Goal: Transaction & Acquisition: Download file/media

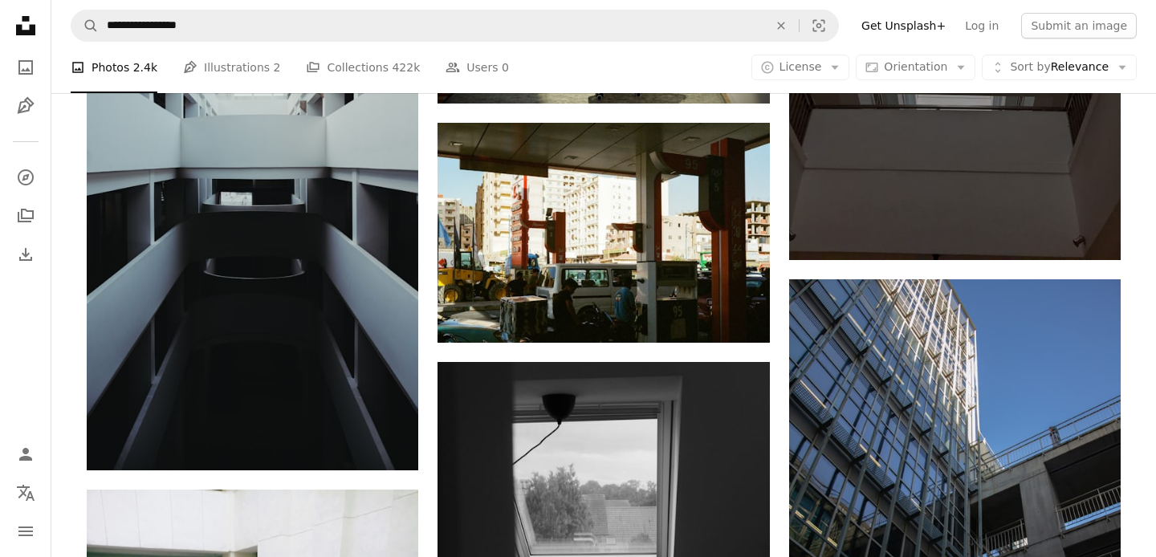
scroll to position [8120, 0]
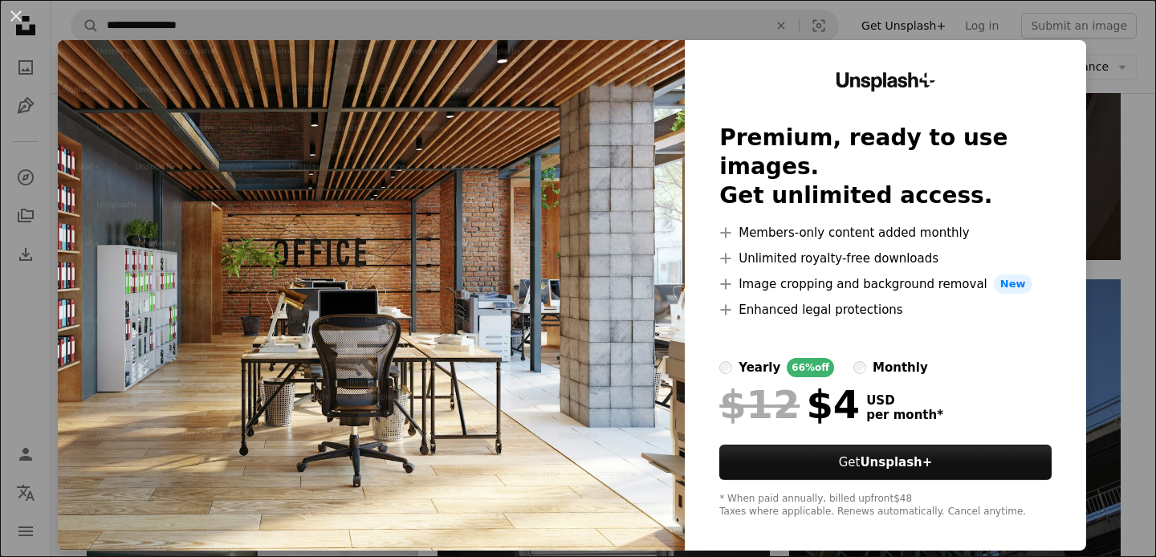
click at [584, 142] on img at bounding box center [371, 295] width 627 height 510
click at [17, 14] on button "An X shape" at bounding box center [15, 15] width 19 height 19
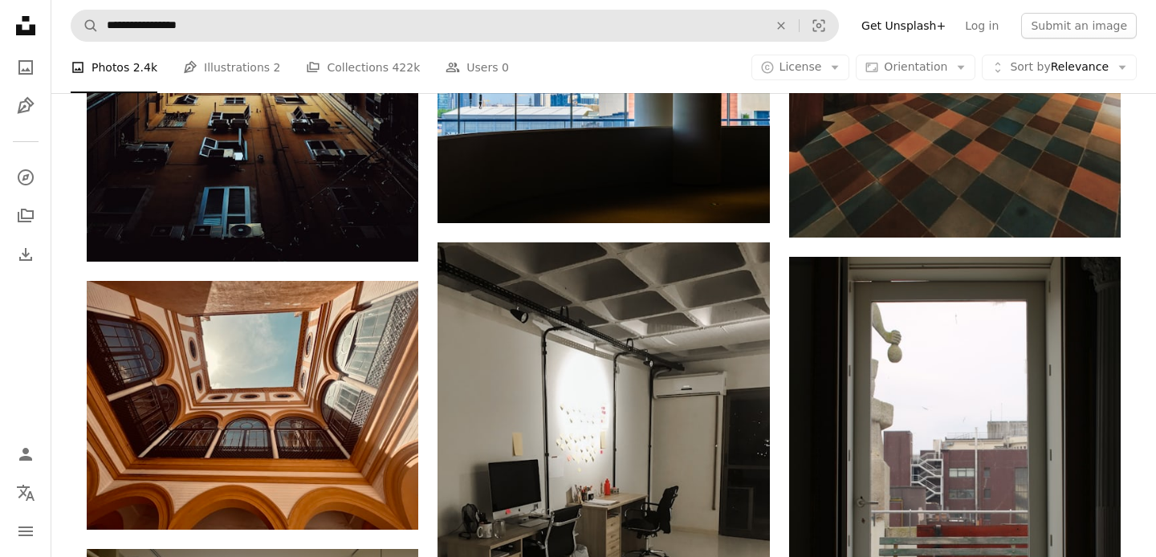
scroll to position [11073, 0]
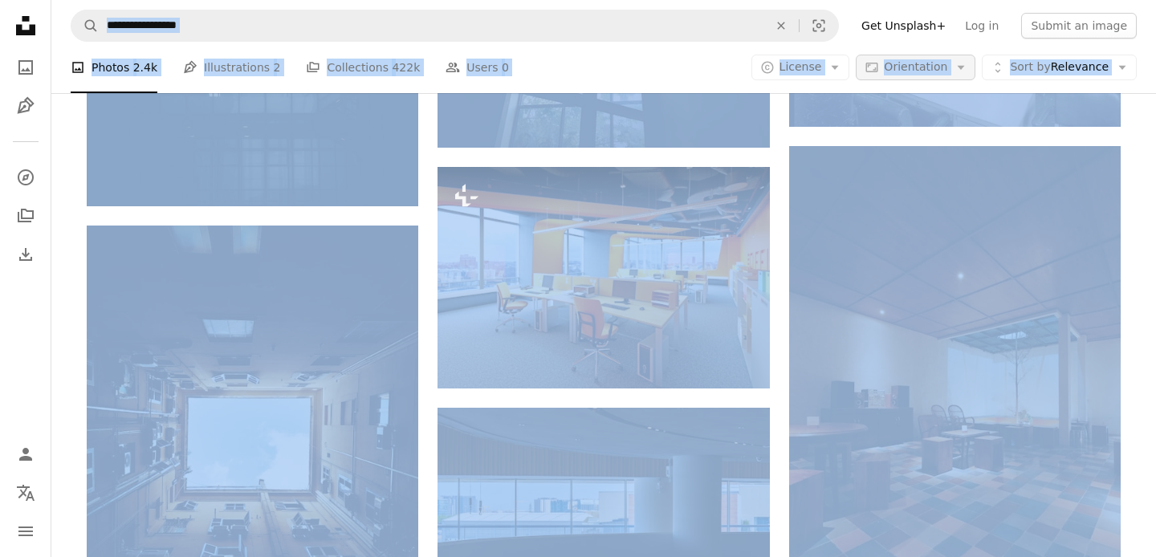
click at [967, 63] on icon "Arrow down" at bounding box center [961, 67] width 14 height 14
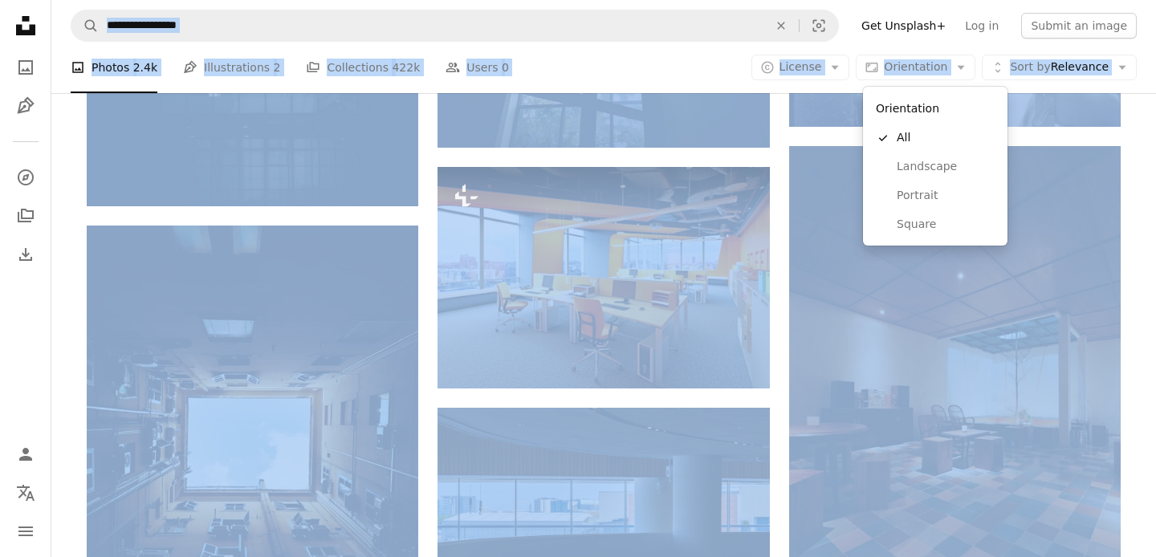
click at [230, 20] on body "**********" at bounding box center [578, 294] width 1156 height 22734
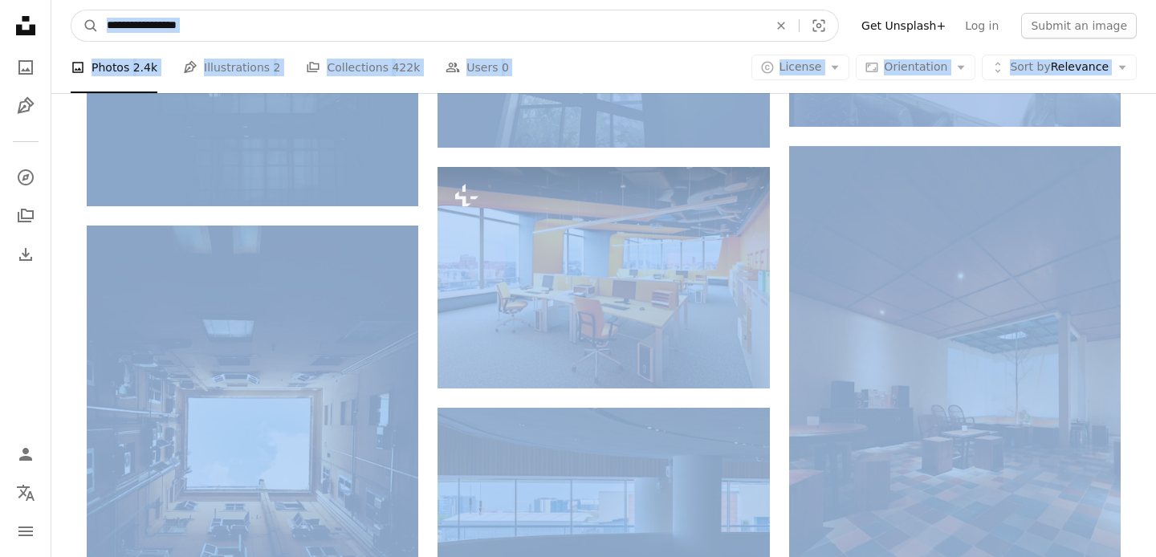
click at [195, 26] on input "**********" at bounding box center [431, 25] width 665 height 31
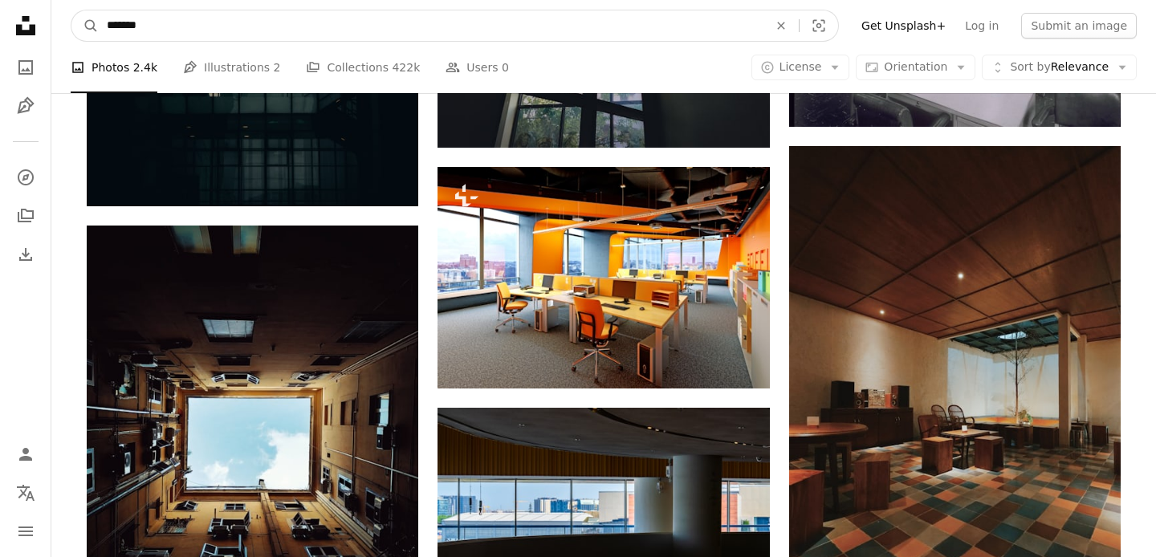
type input "******"
click at [71, 10] on button "A magnifying glass" at bounding box center [84, 25] width 27 height 31
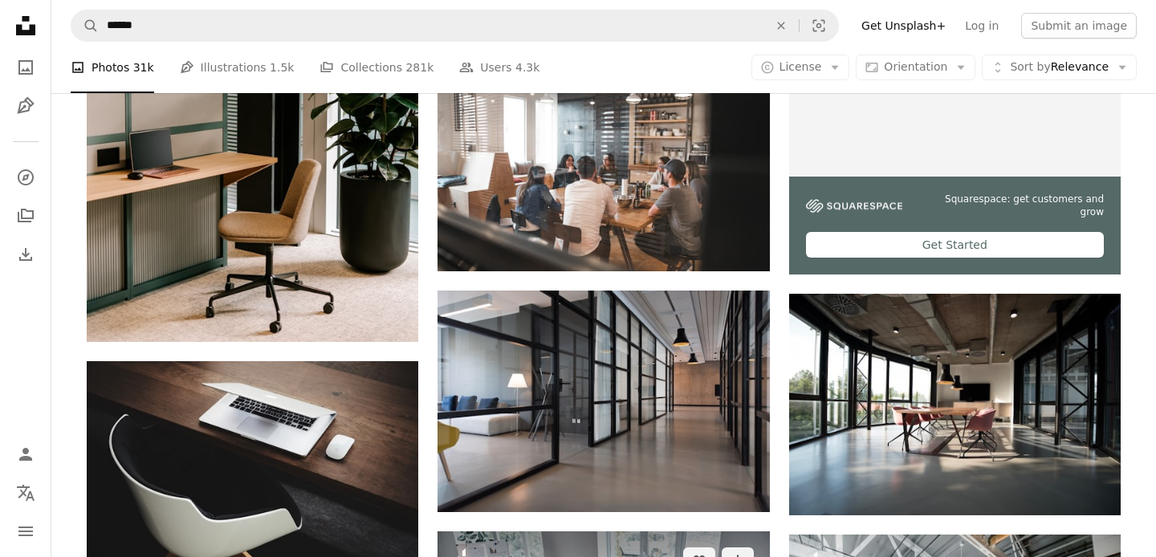
scroll to position [576, 0]
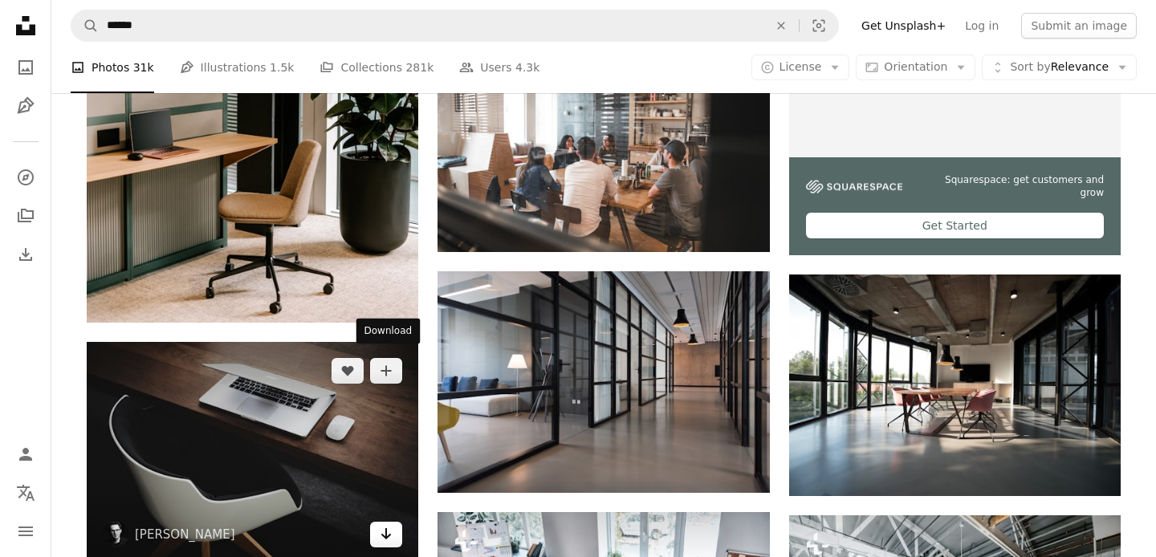
click at [376, 522] on link "Arrow pointing down" at bounding box center [386, 535] width 32 height 26
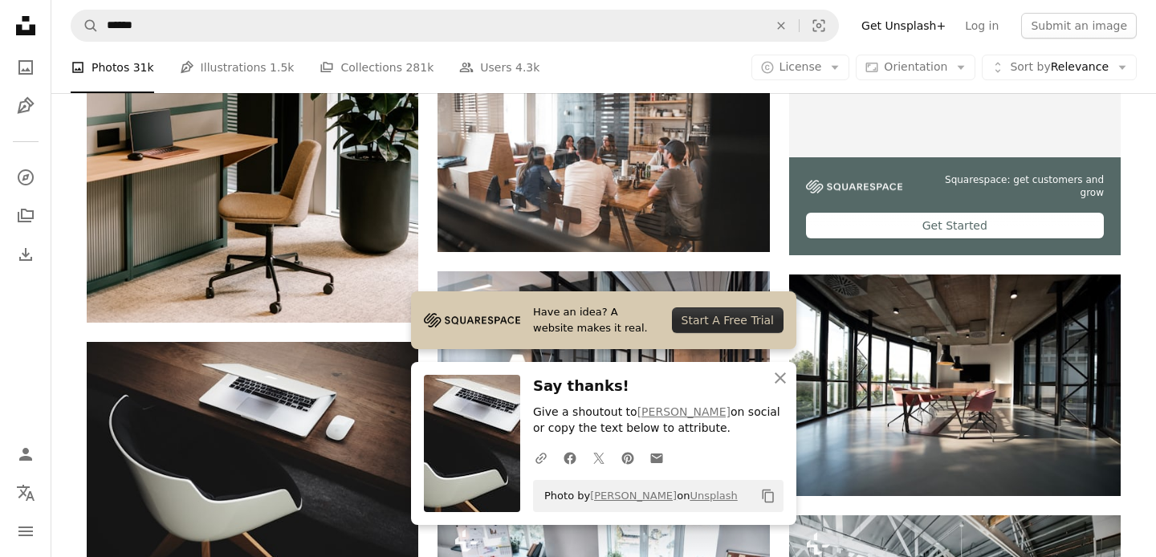
click at [621, 56] on div "A photo Photos 31k Pen Tool Illustrations 1.5k A stack of folders Collections 2…" at bounding box center [604, 67] width 1066 height 51
click at [775, 380] on icon "An X shape" at bounding box center [780, 377] width 19 height 19
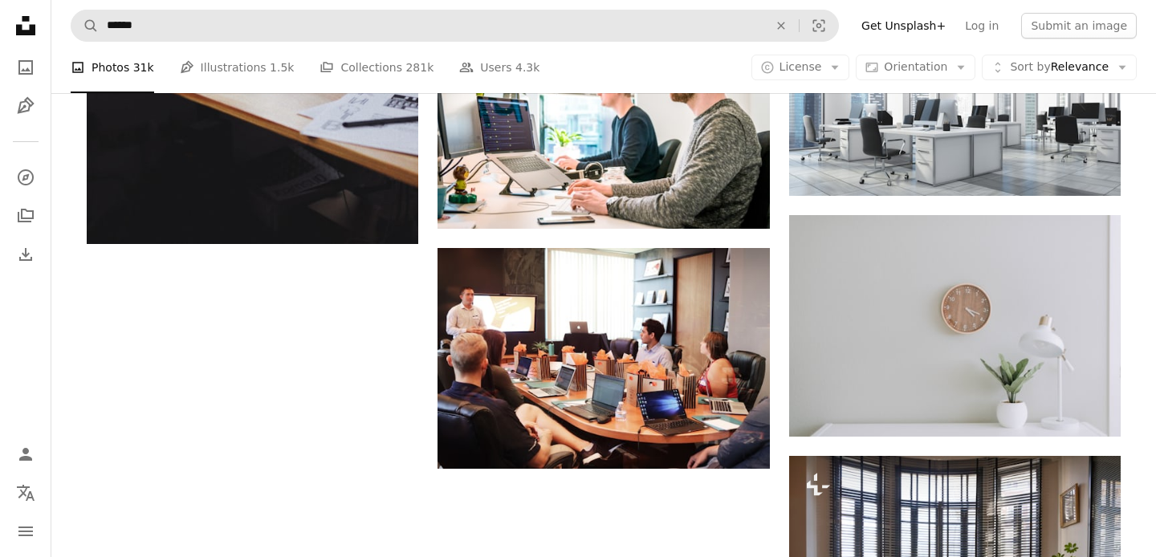
scroll to position [1850, 0]
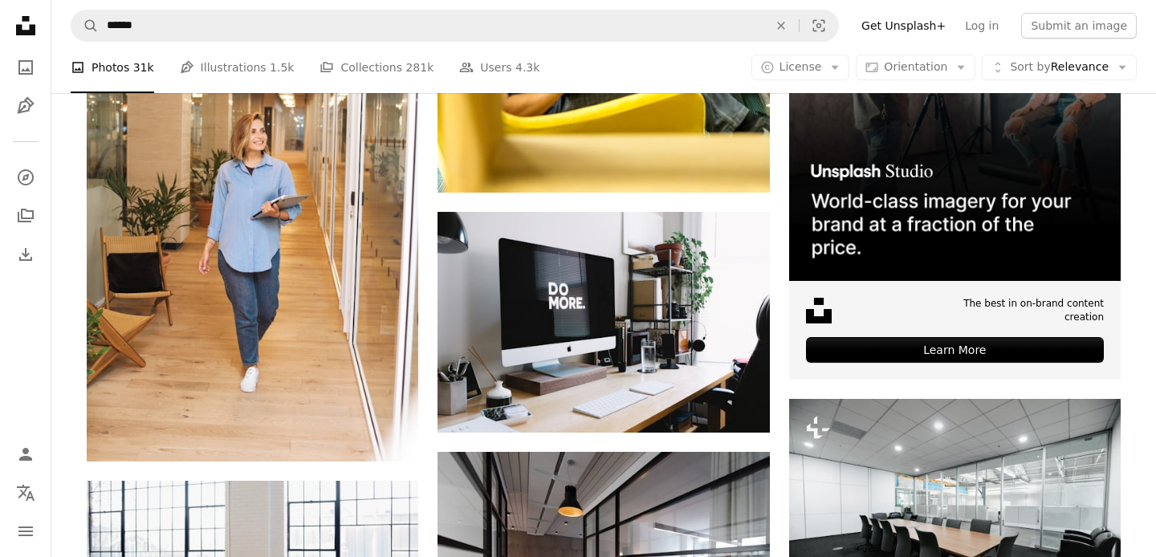
scroll to position [5344, 0]
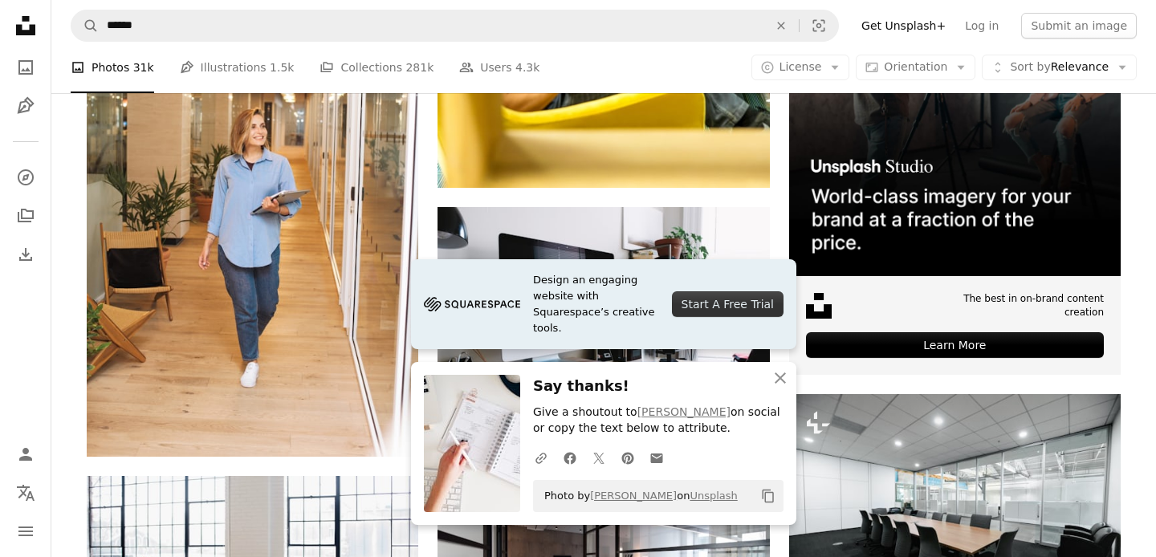
scroll to position [5346, 0]
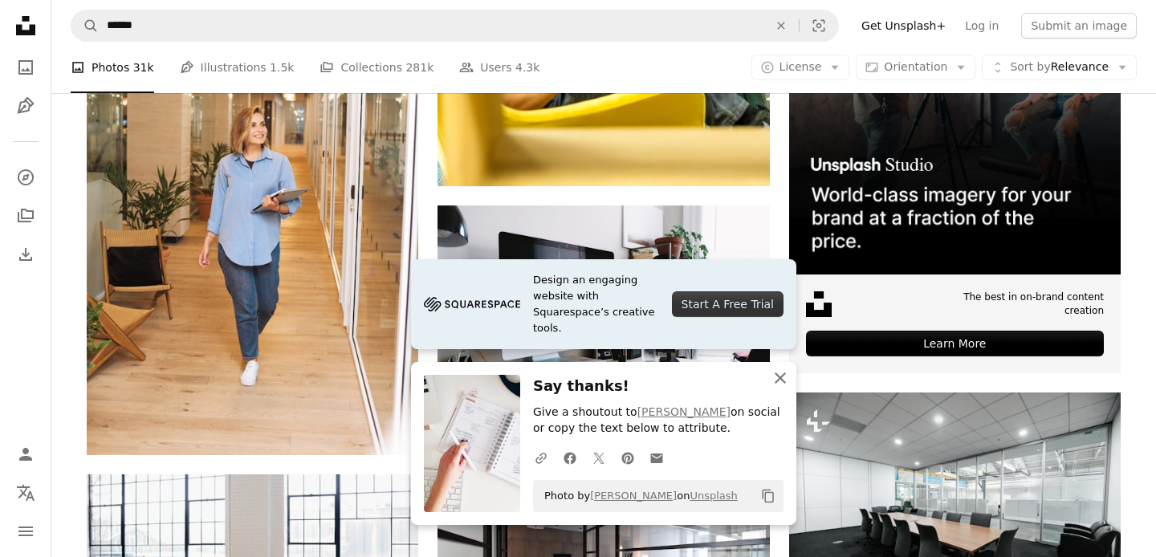
click at [784, 387] on icon "An X shape" at bounding box center [780, 377] width 19 height 19
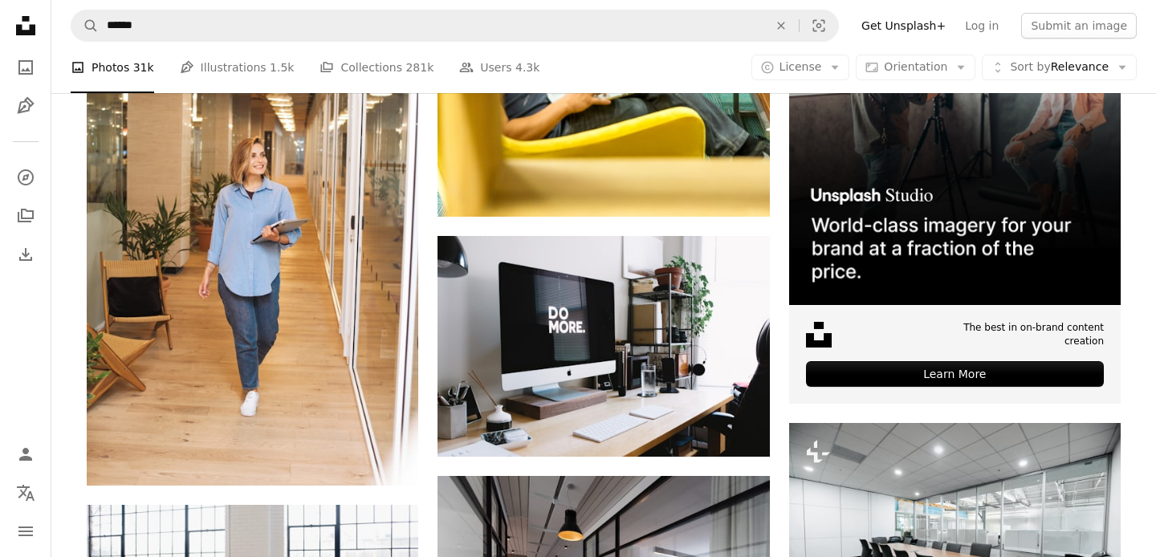
scroll to position [5316, 0]
